Goal: Information Seeking & Learning: Learn about a topic

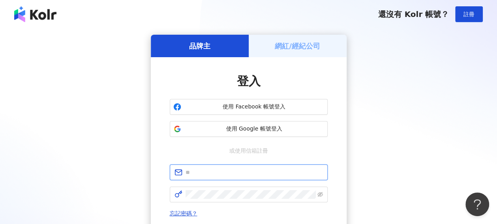
click at [235, 168] on input "text" at bounding box center [253, 172] width 137 height 9
type input "**********"
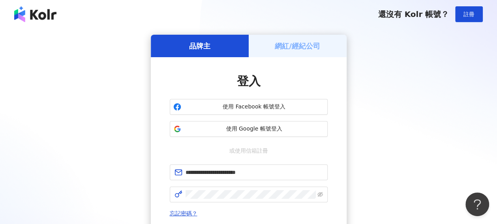
click at [110, 148] on div "**********" at bounding box center [248, 156] width 478 height 243
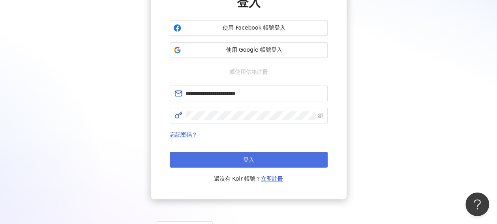
click at [240, 158] on button "登入" at bounding box center [249, 160] width 158 height 16
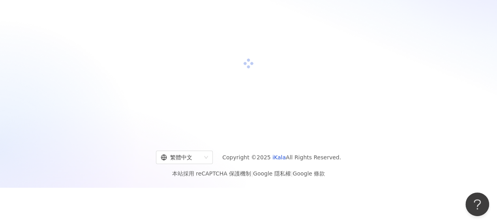
scroll to position [79, 0]
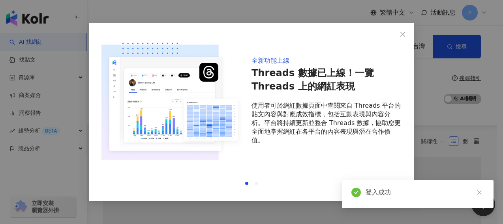
click at [400, 33] on icon "close" at bounding box center [402, 34] width 6 height 6
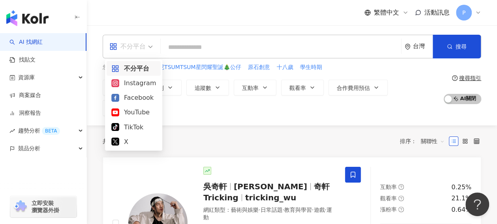
click at [135, 47] on div "不分平台" at bounding box center [127, 46] width 36 height 13
click at [138, 86] on div "Instagram" at bounding box center [133, 83] width 45 height 10
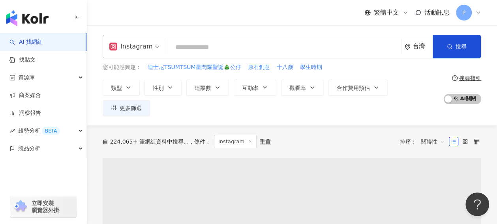
click at [232, 48] on input "search" at bounding box center [283, 47] width 227 height 15
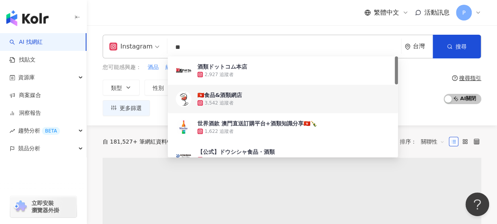
type input "**"
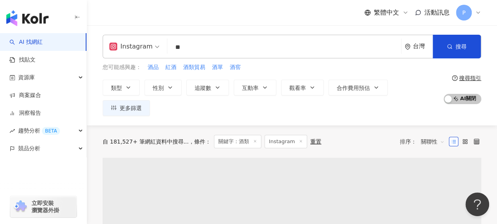
click at [202, 22] on div "繁體中文 活動訊息 P" at bounding box center [292, 12] width 378 height 25
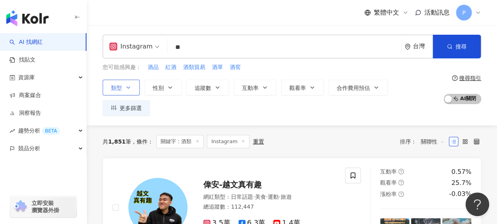
click at [129, 92] on button "類型" at bounding box center [121, 88] width 37 height 16
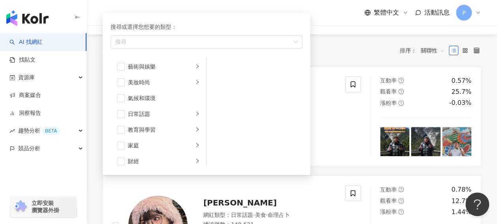
scroll to position [79, 0]
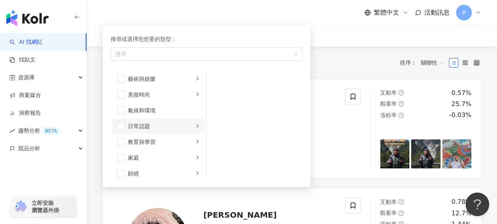
click at [195, 124] on icon "right" at bounding box center [197, 126] width 5 height 5
click at [189, 99] on li "美妝時尚" at bounding box center [158, 95] width 92 height 16
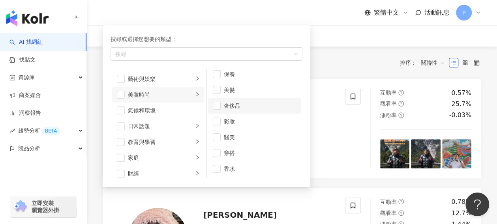
scroll to position [0, 0]
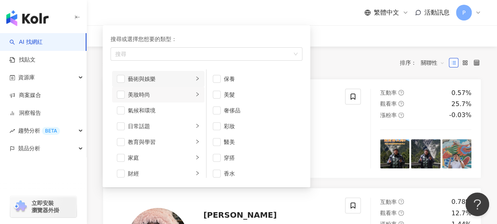
click at [195, 75] on div "button" at bounding box center [197, 78] width 5 height 7
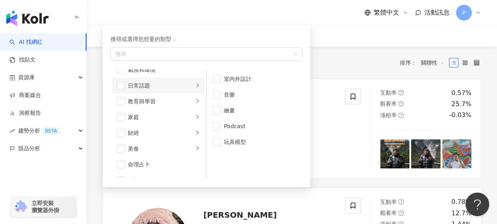
scroll to position [158, 0]
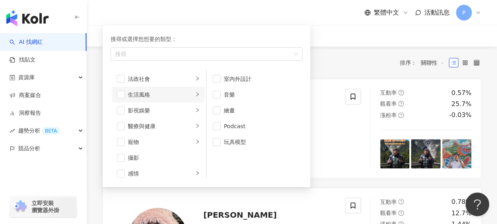
click at [195, 94] on icon "right" at bounding box center [197, 94] width 5 height 5
click at [195, 93] on icon "right" at bounding box center [197, 94] width 5 height 5
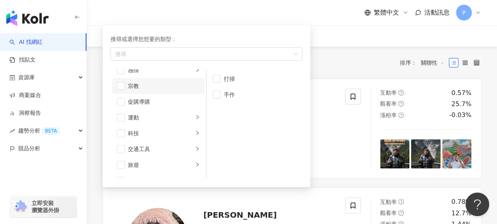
scroll to position [273, 0]
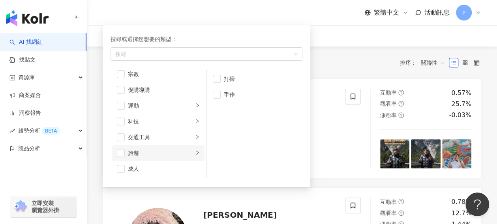
click at [196, 151] on icon "right" at bounding box center [197, 153] width 2 height 4
click at [195, 150] on icon "right" at bounding box center [197, 152] width 5 height 5
click at [159, 166] on div "成人" at bounding box center [164, 169] width 72 height 9
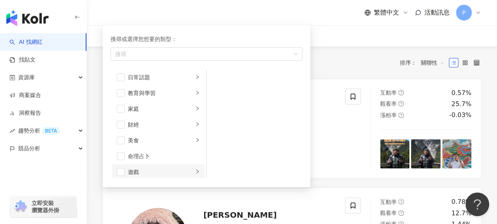
scroll to position [0, 0]
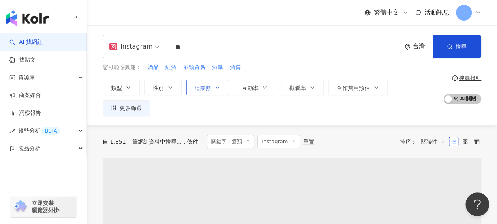
click at [218, 85] on icon "button" at bounding box center [217, 87] width 6 height 6
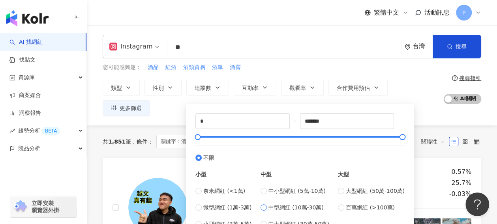
click at [309, 203] on span "中型網紅 (10萬-30萬)" at bounding box center [295, 207] width 55 height 9
type input "******"
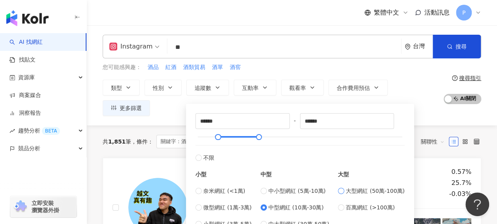
click at [358, 191] on span "大型網紅 (50萬-100萬)" at bounding box center [375, 191] width 59 height 9
type input "******"
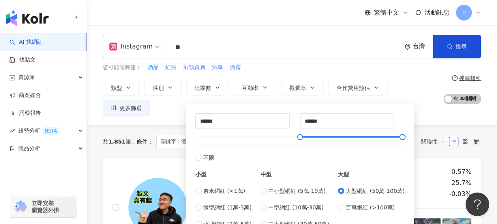
click at [296, 133] on div "****** - ****** 不限 小型 奈米網紅 (<1萬) 微型網紅 (1萬-3萬) 小型網紅 (3萬-5萬) 中型 中小型網紅 (5萬-10萬) 中型…" at bounding box center [299, 170] width 209 height 115
type input "*****"
drag, startPoint x: 298, startPoint y: 135, endPoint x: 215, endPoint y: 137, distance: 82.9
click at [215, 137] on div at bounding box center [217, 137] width 4 height 4
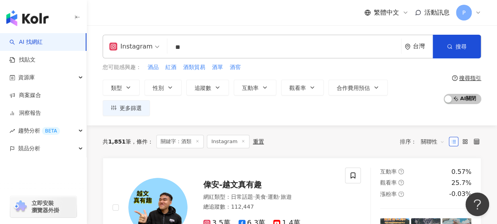
click at [280, 68] on div "您可能感興趣： 酒品 紅酒 酒類貿易 酒單 酒窖" at bounding box center [271, 67] width 337 height 9
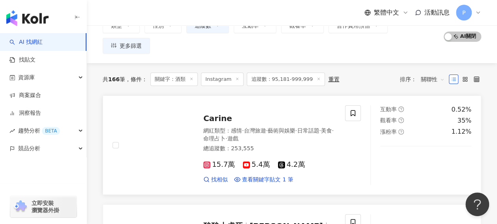
scroll to position [79, 0]
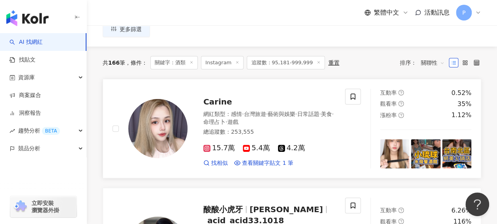
drag, startPoint x: 212, startPoint y: 130, endPoint x: 164, endPoint y: 148, distance: 50.9
click at [164, 148] on link "Carine 網紅類型 ： 感情 · 台灣旅遊 · 藝術與娛樂 · 日常話題 · 美食 · 命理占卜 · 遊戲 總追蹤數 ： 253,555 15.7萬 5.…" at bounding box center [292, 129] width 378 height 100
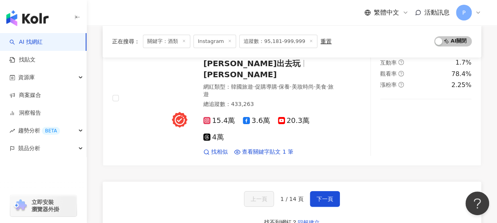
scroll to position [1460, 0]
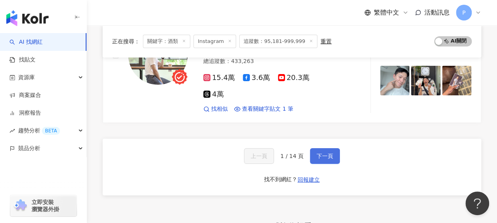
click at [328, 153] on span "下一頁" at bounding box center [324, 156] width 17 height 6
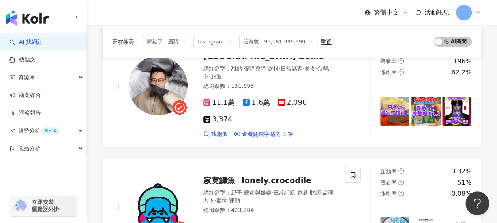
scroll to position [1383, 0]
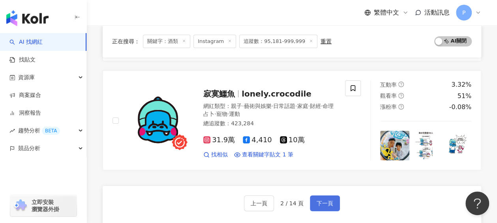
click at [322, 200] on span "下一頁" at bounding box center [324, 203] width 17 height 6
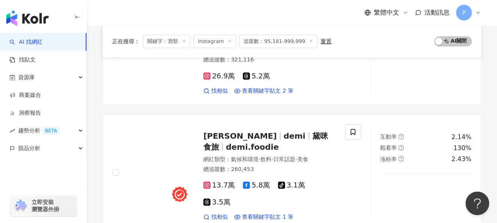
scroll to position [1454, 0]
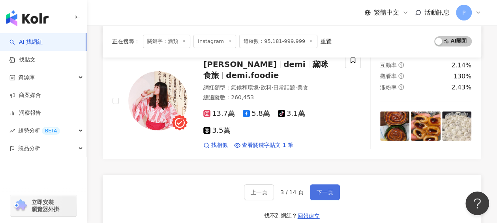
click at [314, 185] on button "下一頁" at bounding box center [325, 193] width 30 height 16
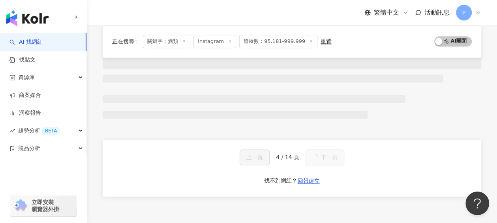
scroll to position [429, 0]
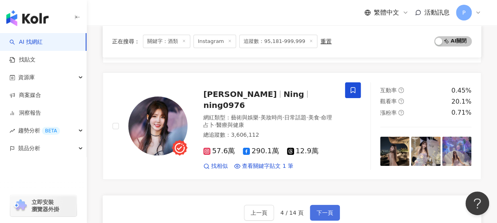
click at [324, 210] on span "下一頁" at bounding box center [324, 213] width 17 height 6
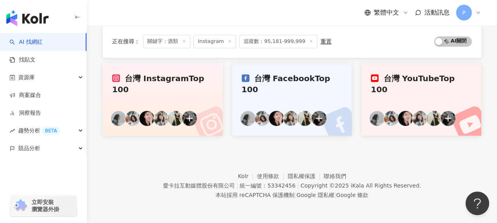
scroll to position [528, 0]
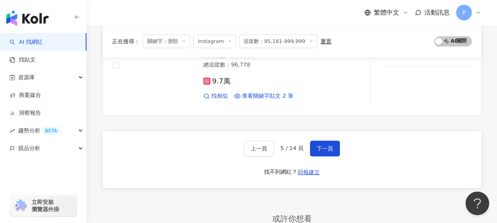
scroll to position [1467, 0]
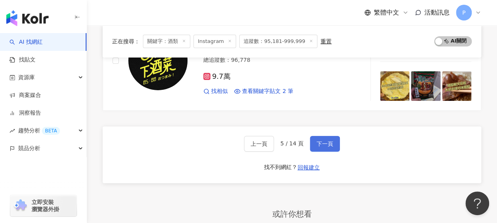
click at [327, 141] on span "下一頁" at bounding box center [324, 144] width 17 height 6
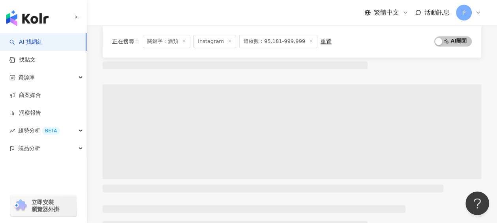
scroll to position [330, 0]
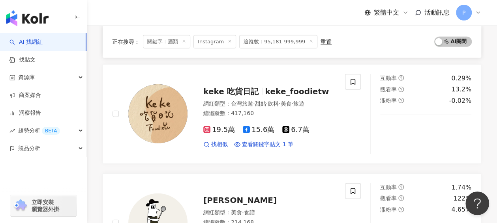
scroll to position [1041, 0]
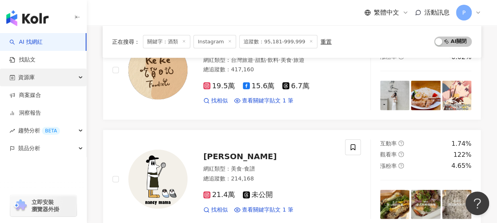
click at [86, 75] on div "資源庫" at bounding box center [43, 78] width 86 height 18
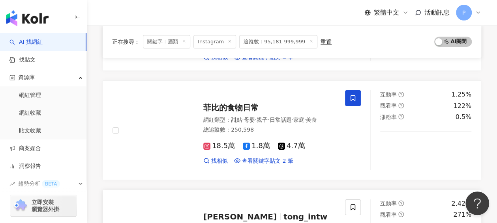
scroll to position [1396, 0]
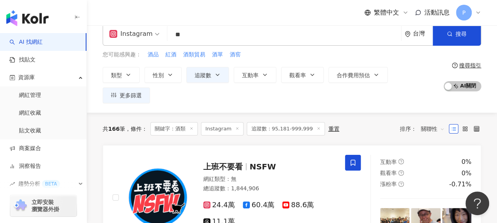
scroll to position [0, 0]
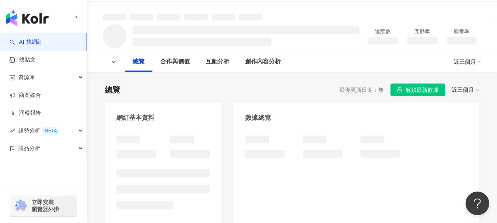
scroll to position [79, 0]
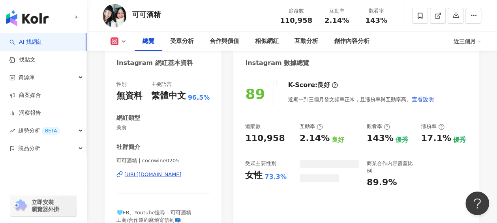
scroll to position [118, 0]
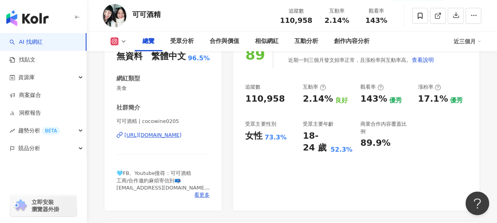
click at [159, 137] on div "https://www.instagram.com/cocowine0205/" at bounding box center [152, 135] width 57 height 7
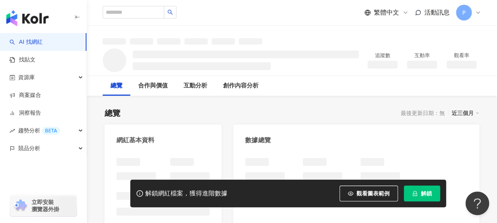
scroll to position [39, 0]
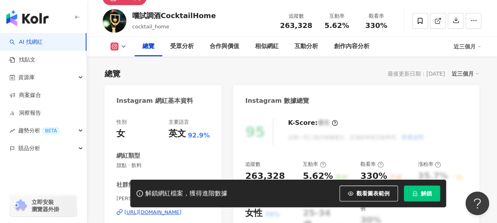
scroll to position [150, 0]
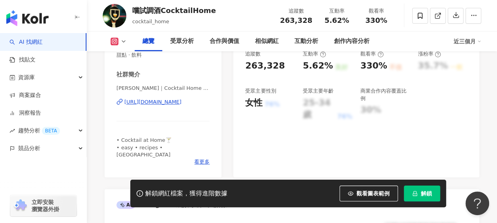
click at [167, 99] on div "https://www.instagram.com/cocktail_home/" at bounding box center [152, 102] width 57 height 7
